Goal: Task Accomplishment & Management: Use online tool/utility

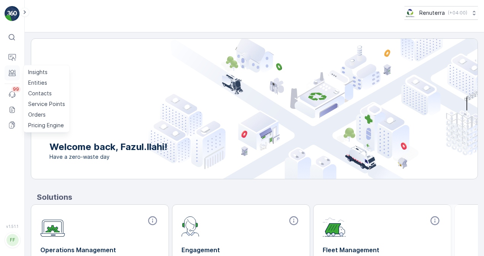
click at [18, 70] on button "Engagement" at bounding box center [12, 72] width 15 height 15
click at [37, 102] on p "Service Points" at bounding box center [46, 104] width 37 height 8
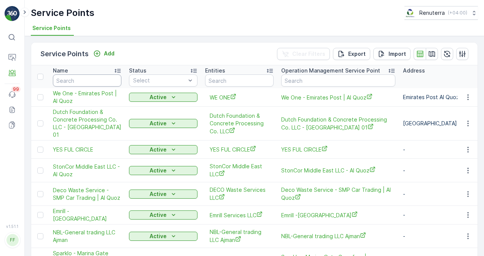
click at [87, 81] on input "text" at bounding box center [87, 81] width 68 height 12
paste input "Committed Real Estate"
type input "Committed Real Estate"
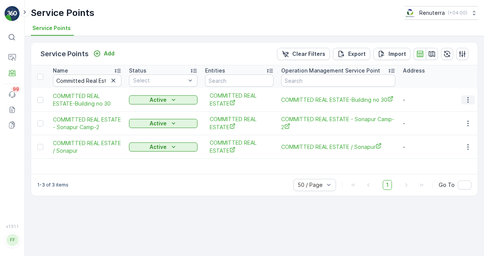
click at [468, 102] on icon "button" at bounding box center [467, 100] width 1 height 6
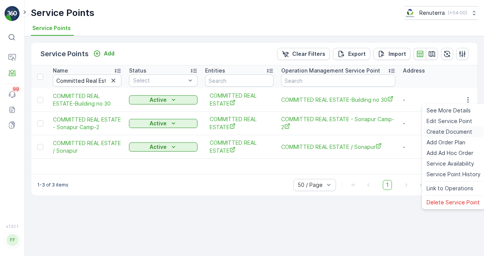
click at [455, 129] on span "Create Document" at bounding box center [449, 132] width 46 height 8
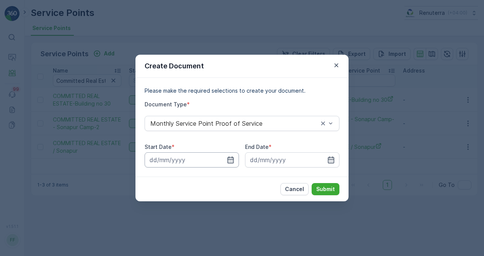
click at [228, 161] on icon "button" at bounding box center [231, 160] width 8 height 8
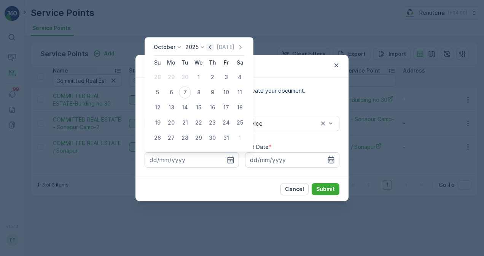
click at [209, 47] on icon "button" at bounding box center [210, 47] width 8 height 8
click at [169, 77] on div "1" at bounding box center [171, 77] width 12 height 12
type input "01.09.2025"
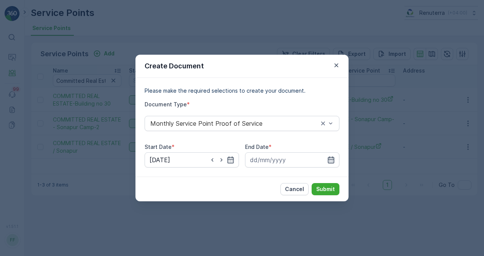
click at [330, 160] on icon "button" at bounding box center [331, 160] width 6 height 7
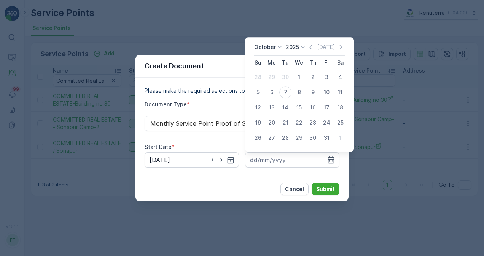
click at [307, 47] on div "October 2025 Today" at bounding box center [299, 49] width 91 height 13
click at [311, 50] on icon "button" at bounding box center [311, 47] width 8 height 8
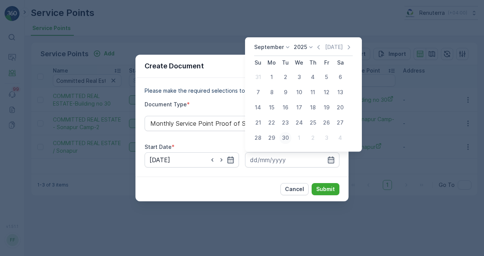
click at [287, 135] on div "30" at bounding box center [285, 138] width 12 height 12
type input "30.09.2025"
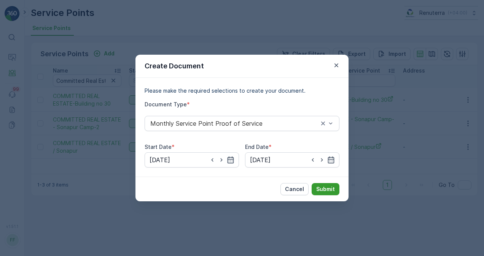
click at [322, 190] on p "Submit" at bounding box center [325, 190] width 19 height 8
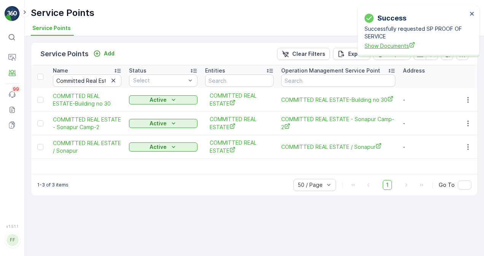
click at [380, 46] on span "Show Documents" at bounding box center [415, 46] width 103 height 8
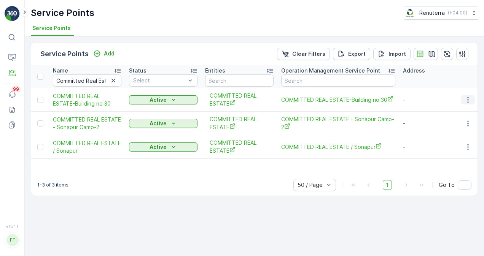
click at [465, 102] on icon "button" at bounding box center [468, 100] width 8 height 8
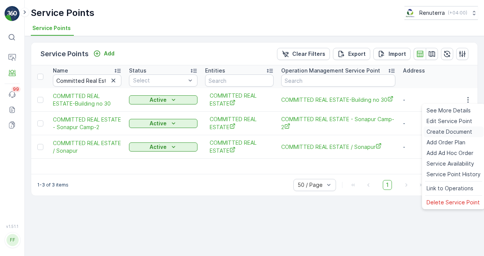
click at [445, 129] on span "Create Document" at bounding box center [449, 132] width 46 height 8
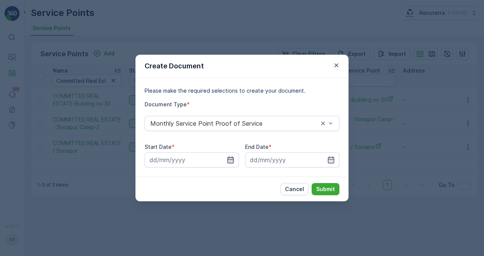
click at [230, 160] on icon "button" at bounding box center [230, 160] width 6 height 7
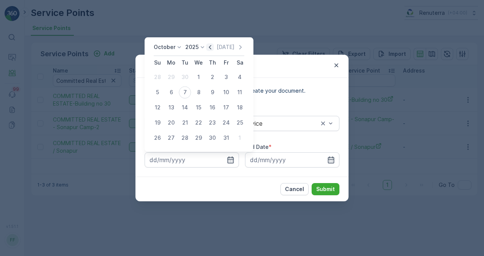
click at [214, 49] on icon "button" at bounding box center [210, 47] width 8 height 8
click at [168, 78] on div "1" at bounding box center [171, 77] width 12 height 12
type input "01.09.2025"
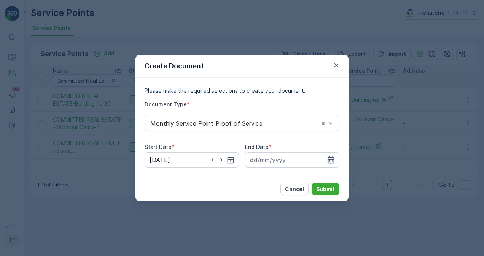
click at [331, 161] on icon "button" at bounding box center [331, 160] width 8 height 8
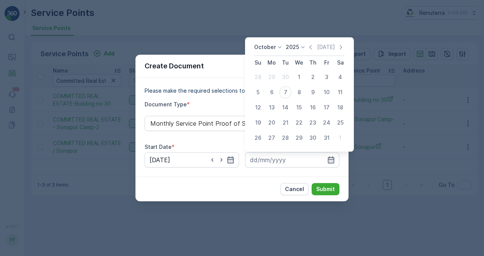
click at [311, 43] on div "October 2025 Today Su Mo Tu We Th Fr Sa 28 29 30 1 2 3 4 5 6 7 8 9 10 11 12 13 …" at bounding box center [299, 94] width 109 height 114
click at [309, 50] on icon "button" at bounding box center [311, 47] width 8 height 8
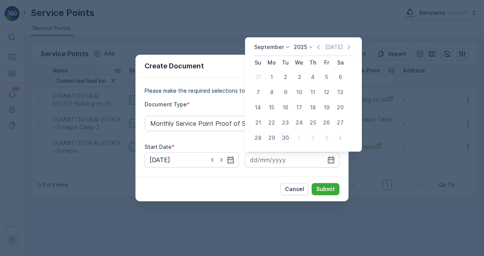
click at [284, 141] on div "30" at bounding box center [285, 138] width 12 height 12
type input "30.09.2025"
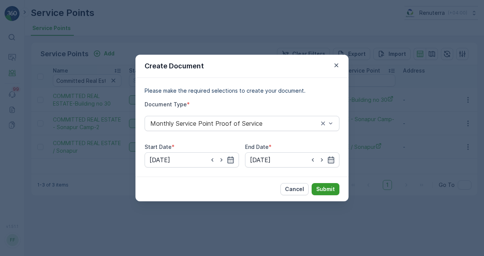
click at [316, 189] on p "Submit" at bounding box center [325, 190] width 19 height 8
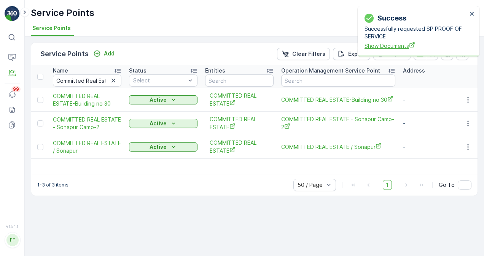
click at [392, 49] on span "Show Documents" at bounding box center [415, 46] width 103 height 8
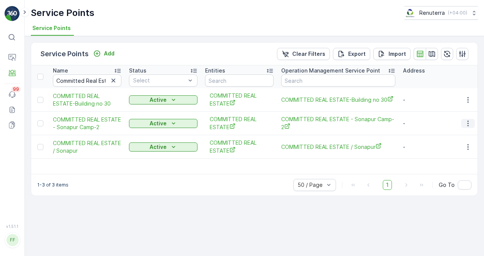
click at [472, 123] on icon "button" at bounding box center [468, 124] width 8 height 8
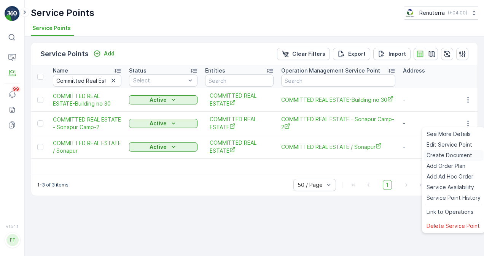
click at [459, 154] on span "Create Document" at bounding box center [449, 156] width 46 height 8
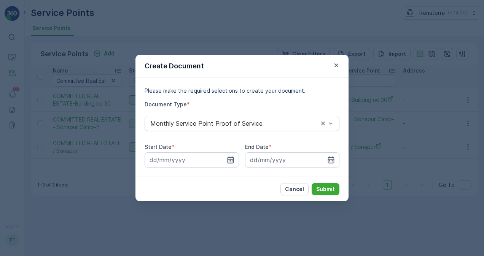
click at [229, 156] on icon "button" at bounding box center [231, 160] width 8 height 8
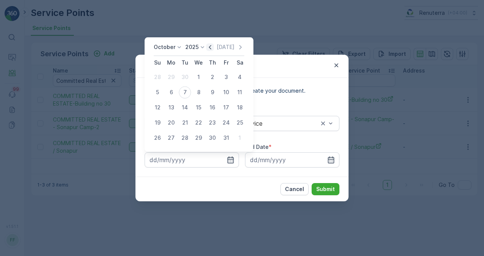
click at [212, 47] on icon "button" at bounding box center [210, 47] width 8 height 8
click at [174, 75] on div "1" at bounding box center [171, 77] width 12 height 12
type input "01.09.2025"
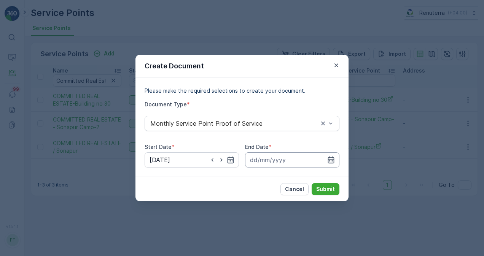
click at [338, 159] on div "Please make the required selections to create your document. Document Type * Mo…" at bounding box center [241, 127] width 213 height 99
drag, startPoint x: 338, startPoint y: 159, endPoint x: 334, endPoint y: 158, distance: 3.8
click at [334, 158] on icon "button" at bounding box center [331, 160] width 8 height 8
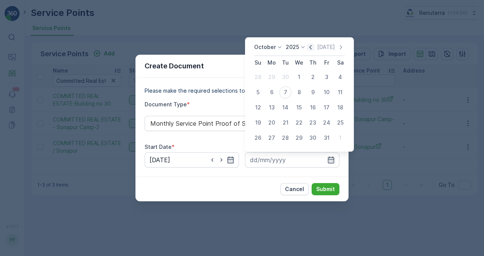
click at [311, 49] on icon "button" at bounding box center [311, 47] width 8 height 8
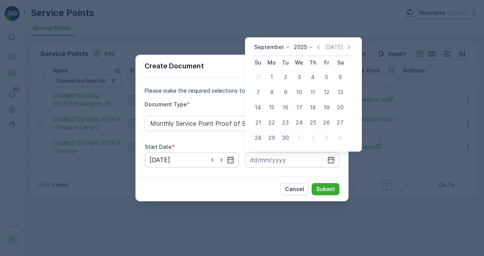
click at [285, 138] on div "30" at bounding box center [285, 138] width 12 height 12
type input "30.09.2025"
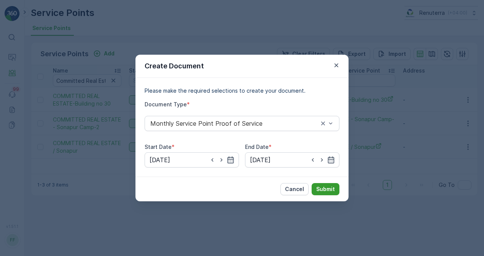
click at [322, 188] on p "Submit" at bounding box center [325, 190] width 19 height 8
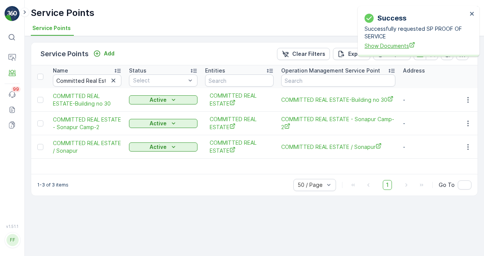
click at [386, 47] on span "Show Documents" at bounding box center [415, 46] width 103 height 8
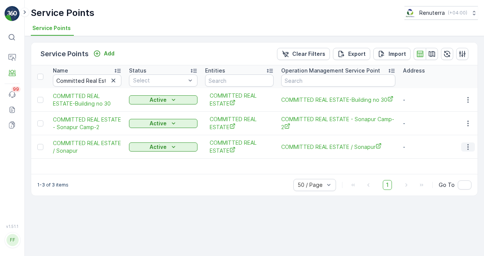
click at [471, 148] on icon "button" at bounding box center [468, 147] width 8 height 8
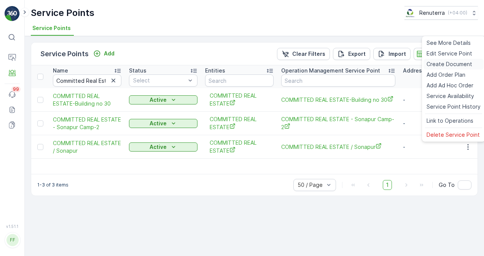
click at [436, 67] on span "Create Document" at bounding box center [449, 64] width 46 height 8
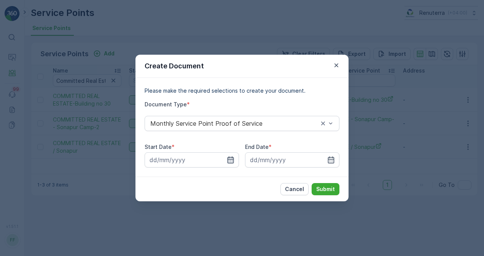
click at [229, 161] on icon "button" at bounding box center [231, 160] width 8 height 8
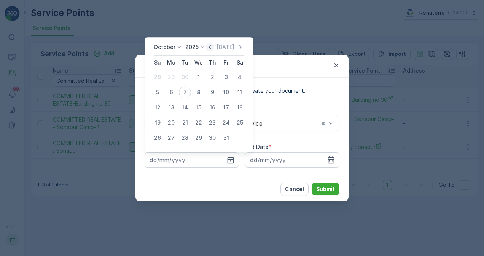
click at [214, 46] on icon "button" at bounding box center [210, 47] width 8 height 8
click at [172, 78] on div "1" at bounding box center [171, 77] width 12 height 12
type input "01.09.2025"
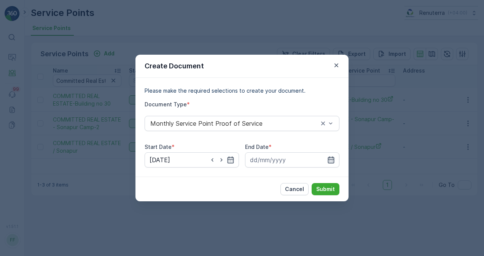
click at [327, 159] on icon "button" at bounding box center [331, 160] width 8 height 8
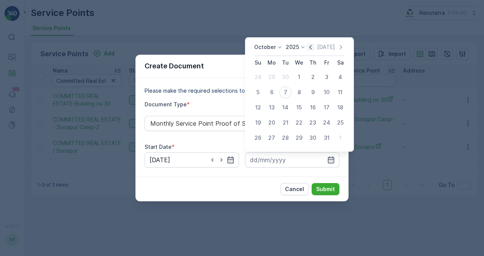
click at [313, 49] on icon "button" at bounding box center [311, 47] width 8 height 8
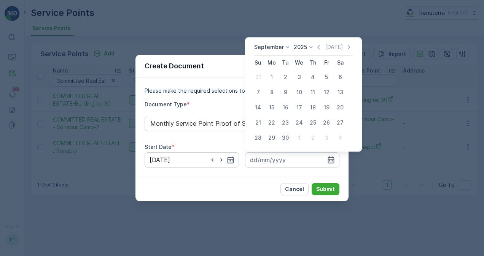
click at [286, 137] on div "30" at bounding box center [285, 138] width 12 height 12
type input "30.09.2025"
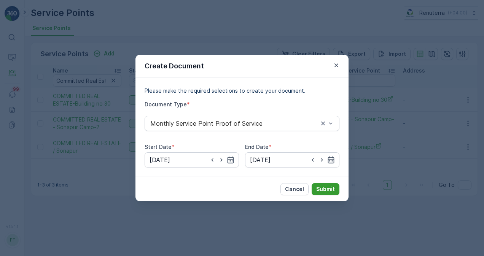
click at [322, 186] on p "Submit" at bounding box center [325, 190] width 19 height 8
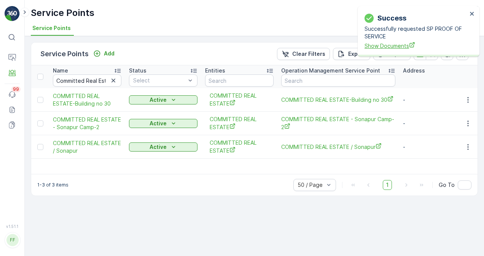
click at [398, 46] on span "Show Documents" at bounding box center [415, 46] width 103 height 8
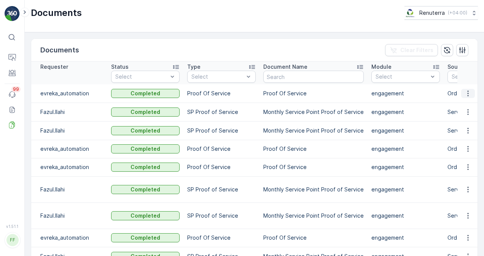
click at [467, 91] on icon "button" at bounding box center [468, 94] width 8 height 8
click at [470, 101] on span "See Details" at bounding box center [465, 105] width 29 height 8
click at [467, 108] on icon "button" at bounding box center [468, 112] width 8 height 8
click at [463, 123] on span "See Details" at bounding box center [465, 123] width 29 height 8
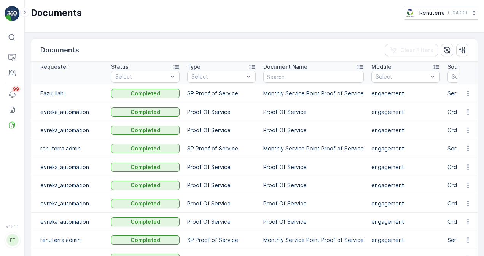
click at [238, 106] on td "Proof Of Service" at bounding box center [221, 112] width 76 height 18
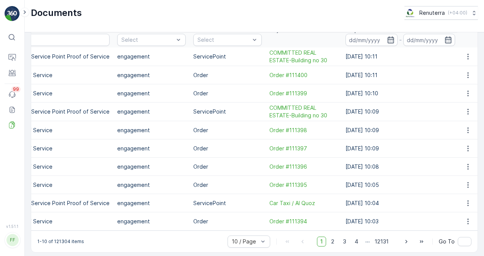
scroll to position [42, 0]
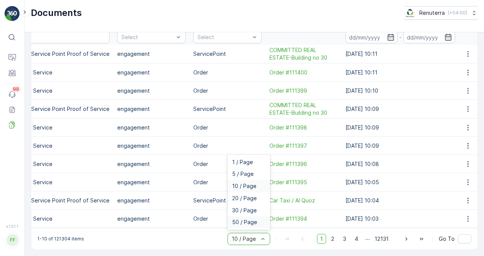
click at [251, 220] on span "50 / Page" at bounding box center [244, 222] width 25 height 6
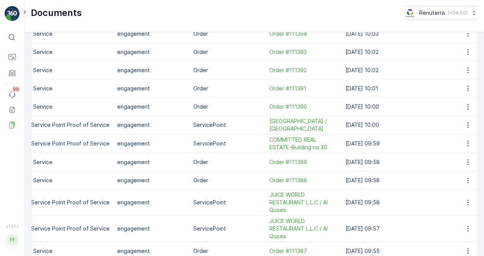
scroll to position [240, 0]
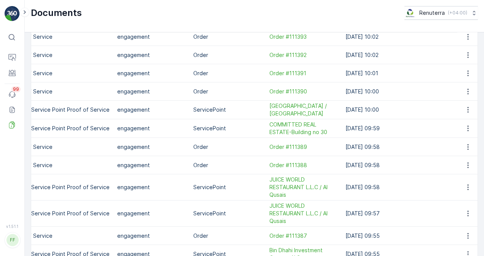
click at [483, 126] on div "Documents Clear Filters Requester Status Select Type Select Document Name Modul…" at bounding box center [254, 144] width 459 height 224
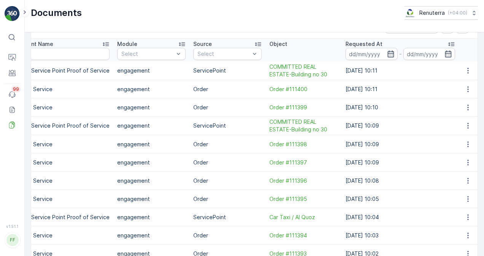
scroll to position [0, 0]
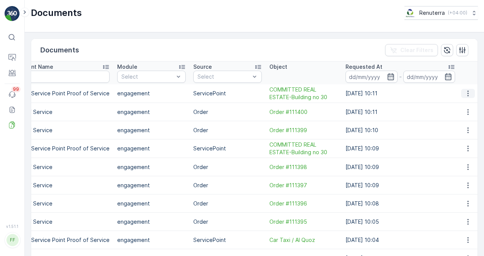
click at [469, 94] on icon "button" at bounding box center [468, 94] width 8 height 8
click at [465, 103] on span "See Details" at bounding box center [465, 105] width 29 height 8
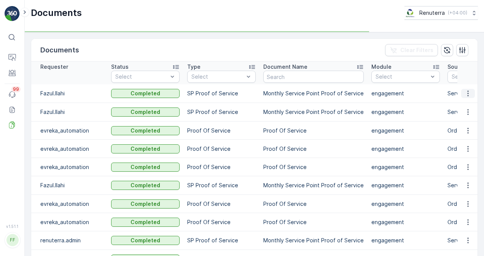
click at [465, 96] on icon "button" at bounding box center [468, 94] width 8 height 8
click at [466, 105] on span "See Details" at bounding box center [465, 105] width 29 height 8
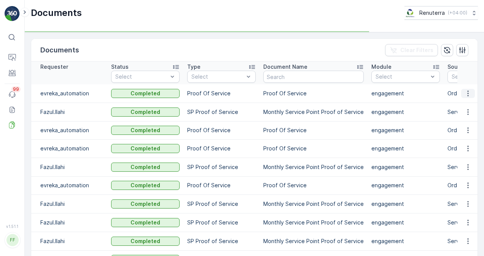
click at [467, 90] on icon "button" at bounding box center [468, 94] width 8 height 8
click at [467, 108] on div "See Details" at bounding box center [465, 104] width 35 height 11
click at [236, 87] on td "Proof Of Service" at bounding box center [221, 93] width 76 height 18
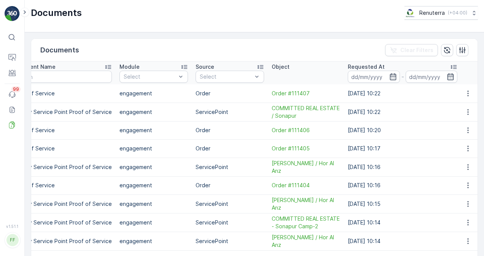
scroll to position [0, 254]
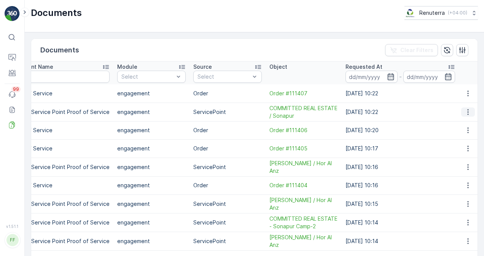
click at [467, 115] on icon "button" at bounding box center [468, 112] width 8 height 8
click at [470, 122] on span "See Details" at bounding box center [465, 123] width 29 height 8
